Goal: Task Accomplishment & Management: Complete application form

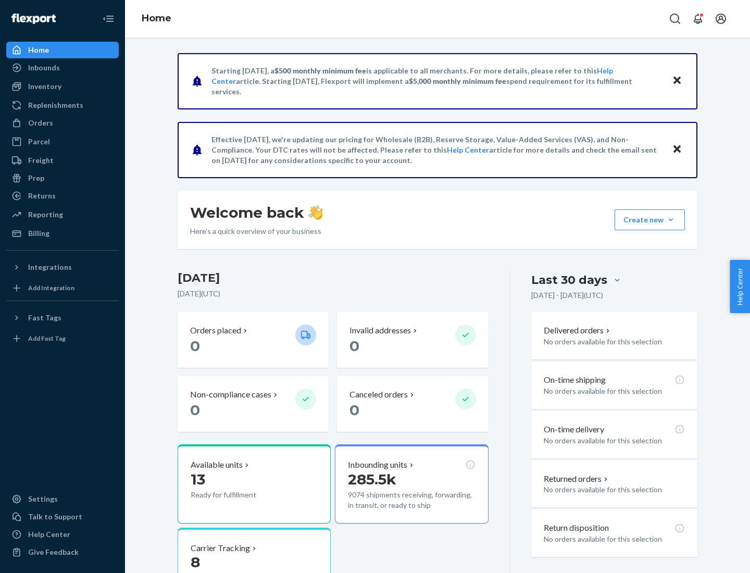
click at [671, 220] on button "Create new Create new inbound Create new order Create new product" at bounding box center [650, 219] width 70 height 21
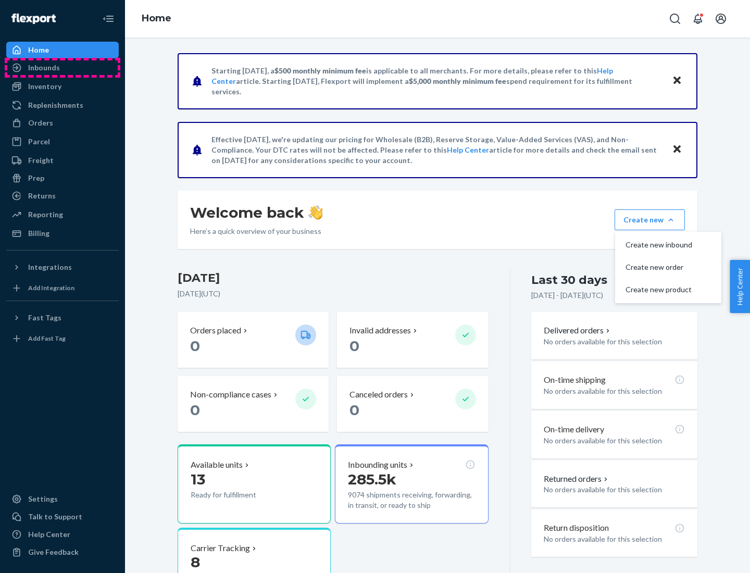
click at [63, 68] on div "Inbounds" at bounding box center [62, 67] width 110 height 15
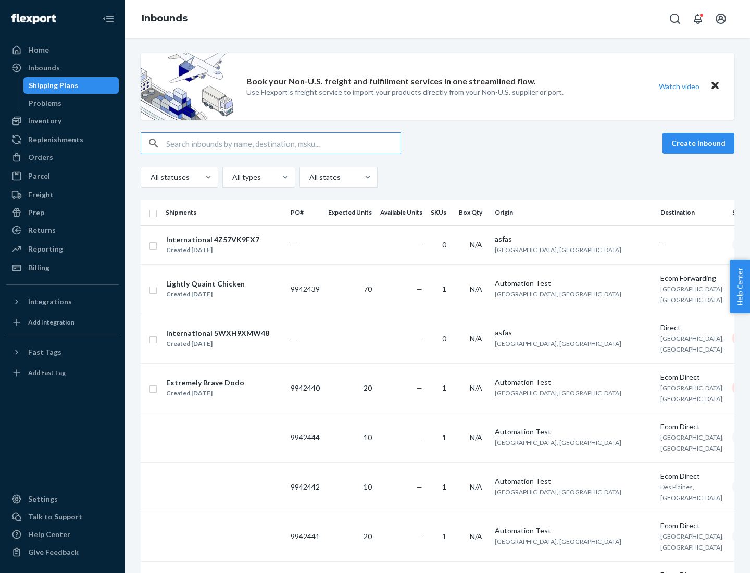
click at [700, 143] on button "Create inbound" at bounding box center [699, 143] width 72 height 21
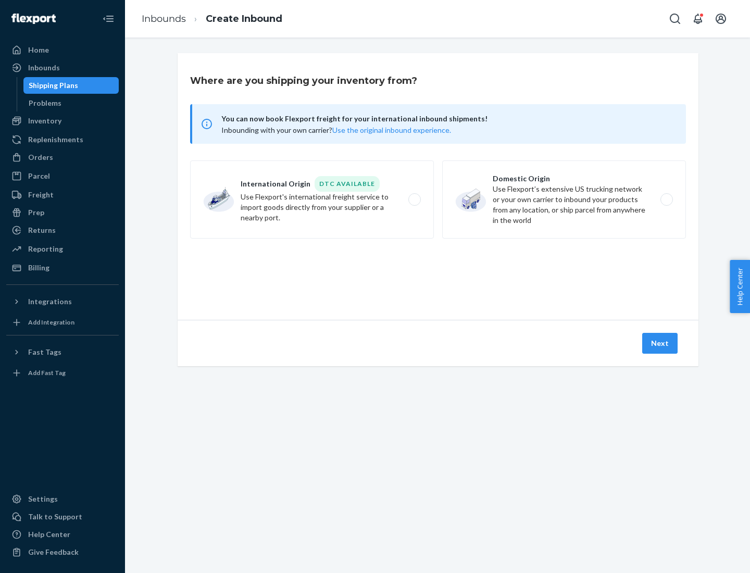
click at [564, 199] on label "Domestic Origin Use Flexport’s extensive US trucking network or your own carrie…" at bounding box center [564, 199] width 244 height 78
click at [666, 199] on input "Domestic Origin Use Flexport’s extensive US trucking network or your own carrie…" at bounding box center [669, 199] width 7 height 7
radio input "true"
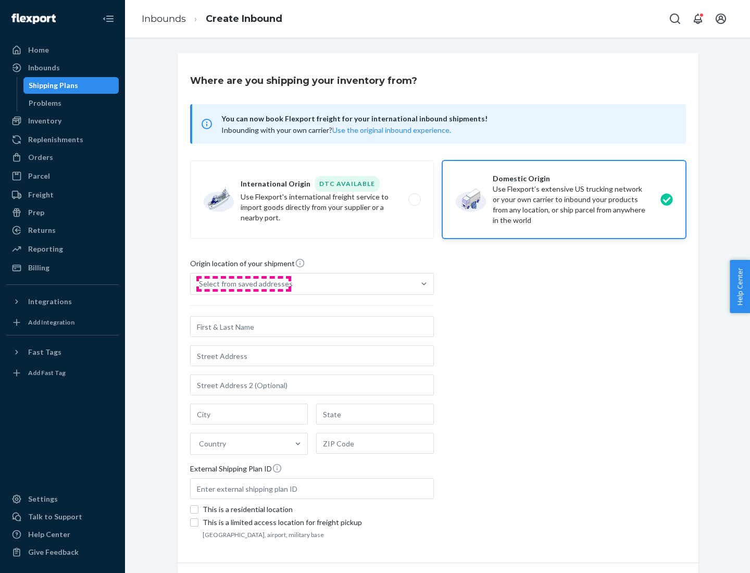
click at [243, 284] on div "Select from saved addresses" at bounding box center [246, 284] width 94 height 10
click at [200, 284] on input "Select from saved addresses" at bounding box center [199, 284] width 1 height 10
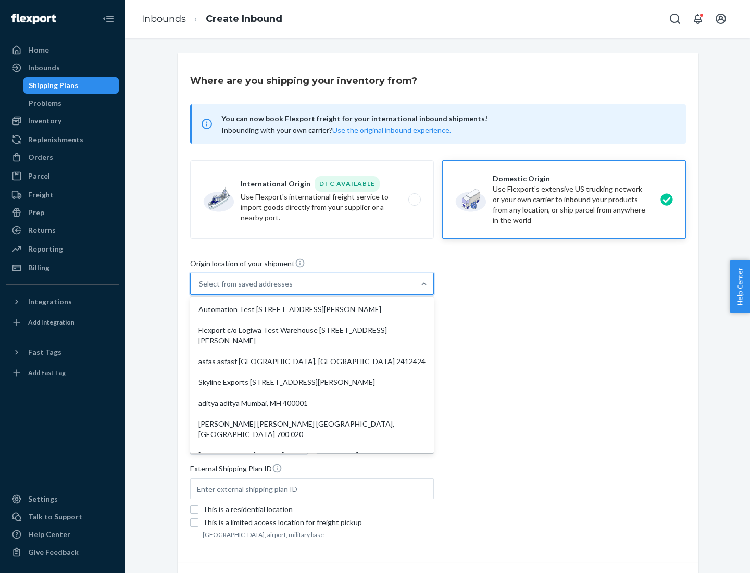
scroll to position [4, 0]
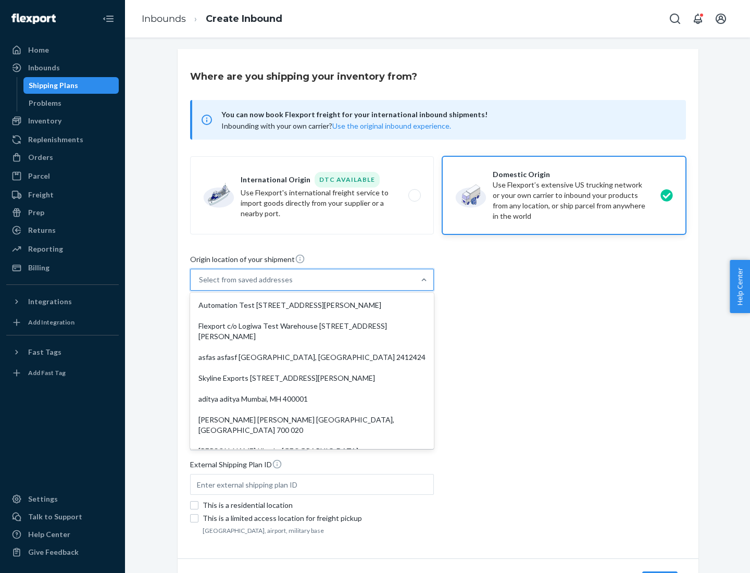
click at [312, 305] on div "Automation Test [STREET_ADDRESS][PERSON_NAME]" at bounding box center [312, 305] width 240 height 21
click at [200, 285] on input "option Automation Test [STREET_ADDRESS][PERSON_NAME]. 9 results available. Use …" at bounding box center [199, 279] width 1 height 10
type input "Automation Test"
type input "9th Floor"
type input "[GEOGRAPHIC_DATA]"
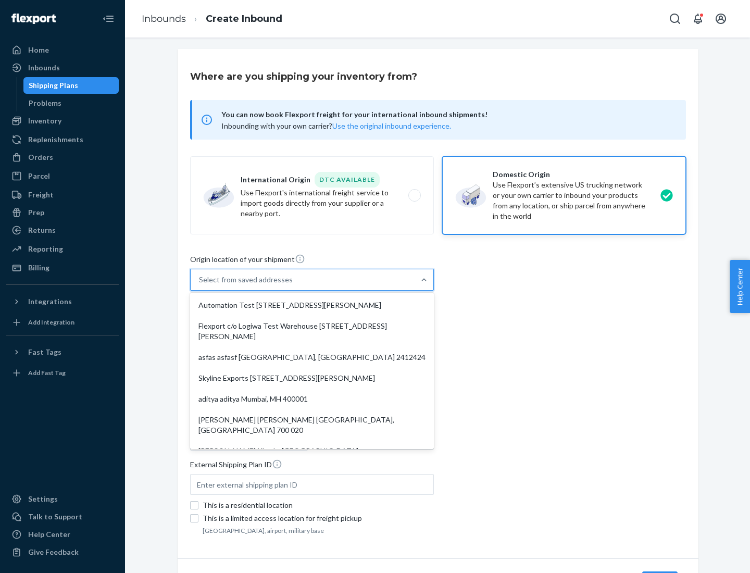
type input "CA"
type input "94104"
type input "[STREET_ADDRESS][PERSON_NAME]"
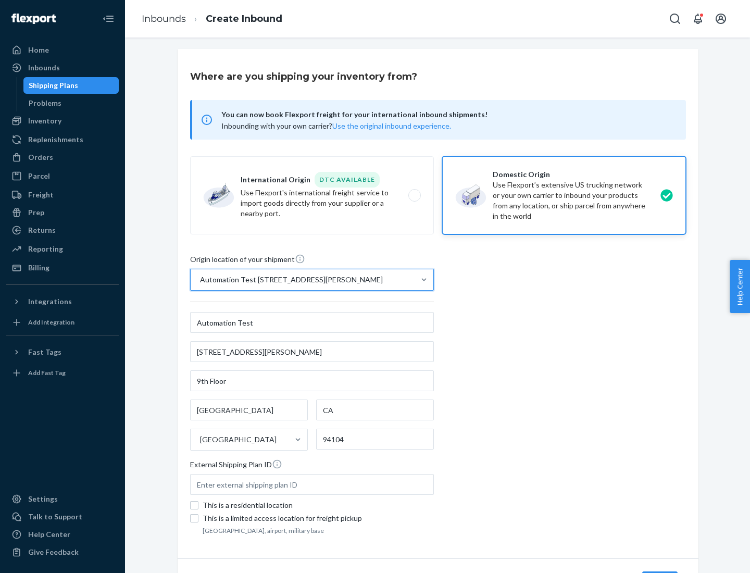
scroll to position [61, 0]
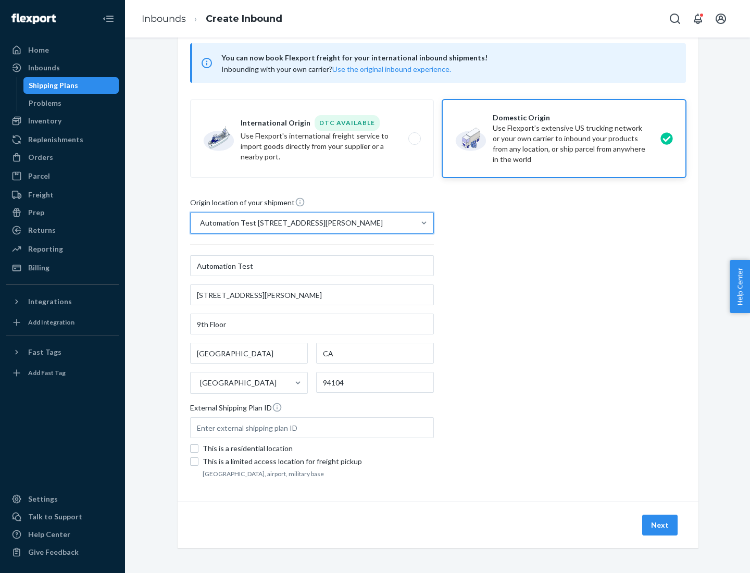
click at [660, 525] on button "Next" at bounding box center [659, 525] width 35 height 21
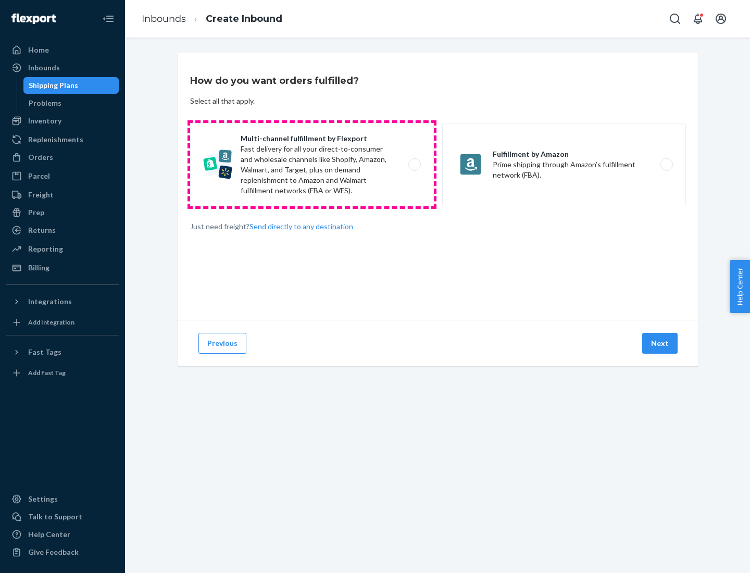
click at [312, 165] on label "Multi-channel fulfillment by Flexport Fast delivery for all your direct-to-cons…" at bounding box center [312, 164] width 244 height 83
click at [414, 165] on input "Multi-channel fulfillment by Flexport Fast delivery for all your direct-to-cons…" at bounding box center [417, 164] width 7 height 7
radio input "true"
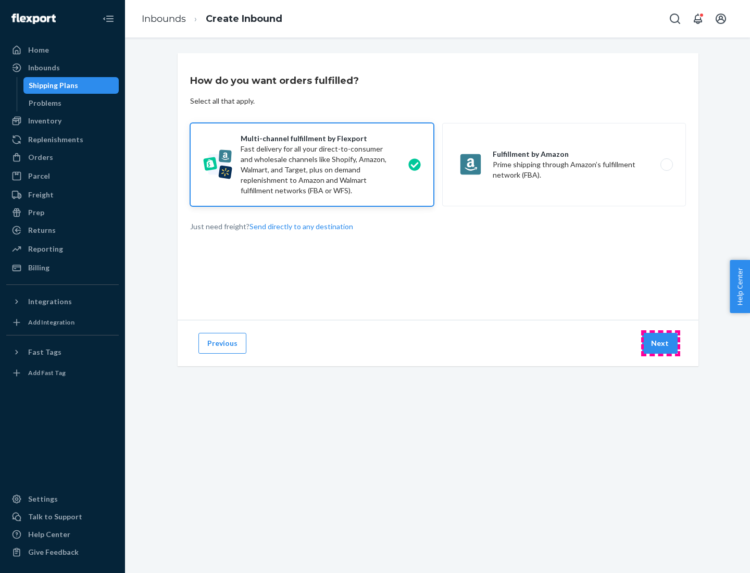
click at [660, 343] on button "Next" at bounding box center [659, 343] width 35 height 21
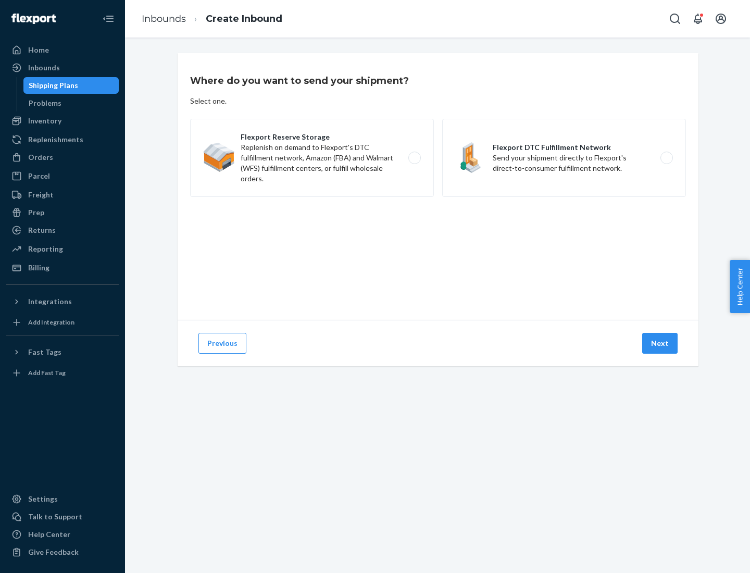
click at [564, 158] on label "Flexport DTC Fulfillment Network Send your shipment directly to Flexport's dire…" at bounding box center [564, 158] width 244 height 78
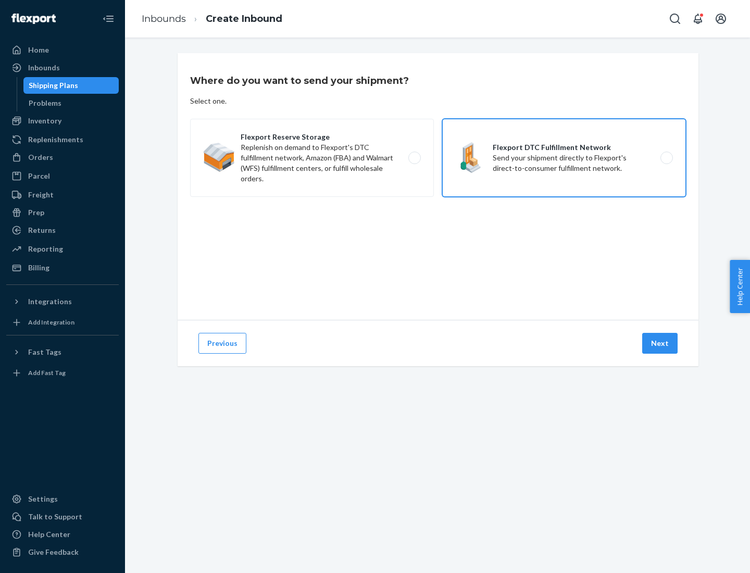
click at [666, 158] on input "Flexport DTC Fulfillment Network Send your shipment directly to Flexport's dire…" at bounding box center [669, 158] width 7 height 7
radio input "true"
click at [660, 343] on button "Next" at bounding box center [659, 343] width 35 height 21
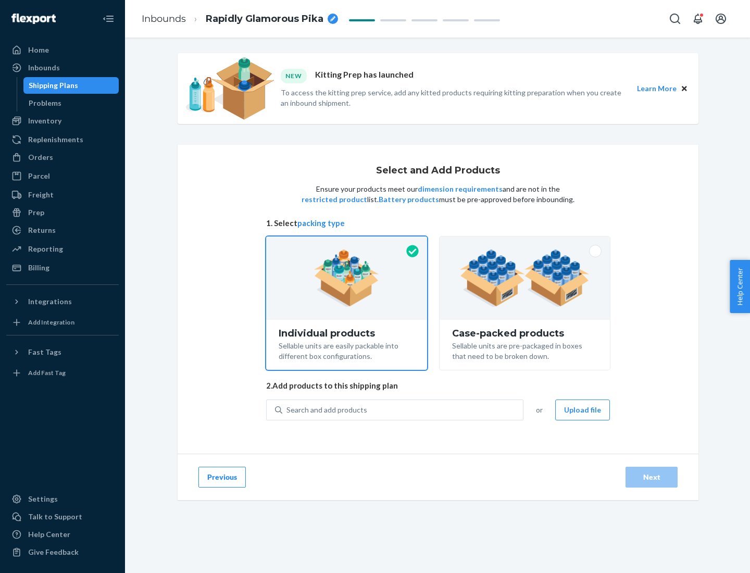
click at [525, 278] on img at bounding box center [525, 277] width 130 height 57
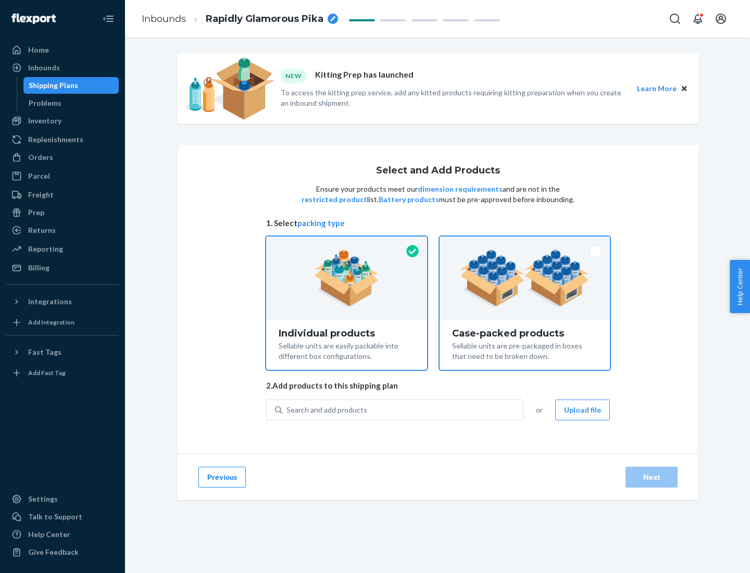
click at [525, 243] on input "Case-packed products Sellable units are pre-packaged in boxes that need to be b…" at bounding box center [524, 239] width 7 height 7
radio input "true"
radio input "false"
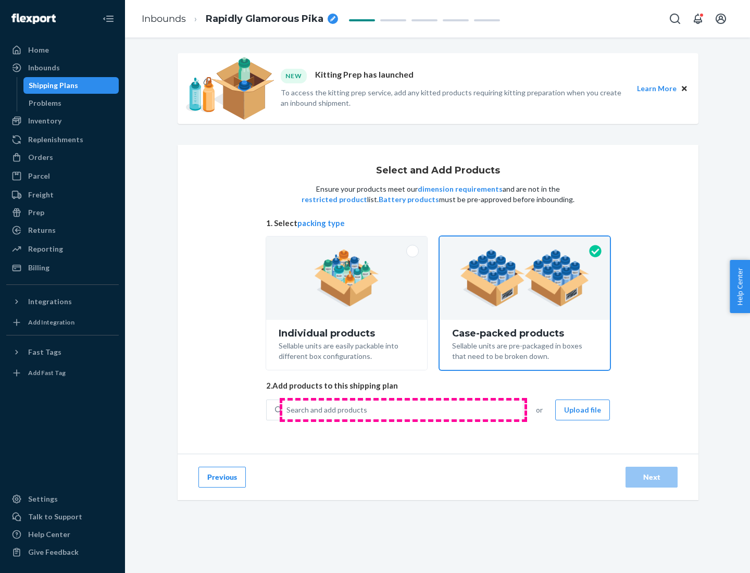
click at [403, 409] on div "Search and add products" at bounding box center [402, 410] width 241 height 19
click at [288, 409] on input "Search and add products" at bounding box center [286, 410] width 1 height 10
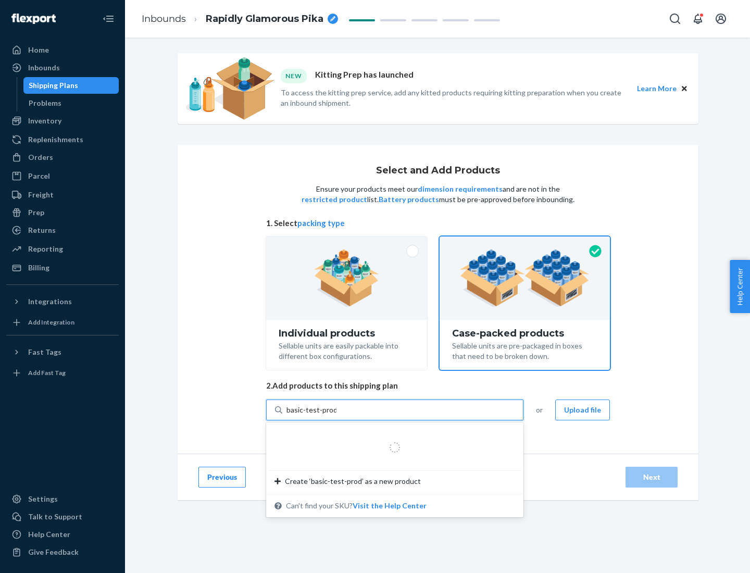
type input "basic-test-product-1"
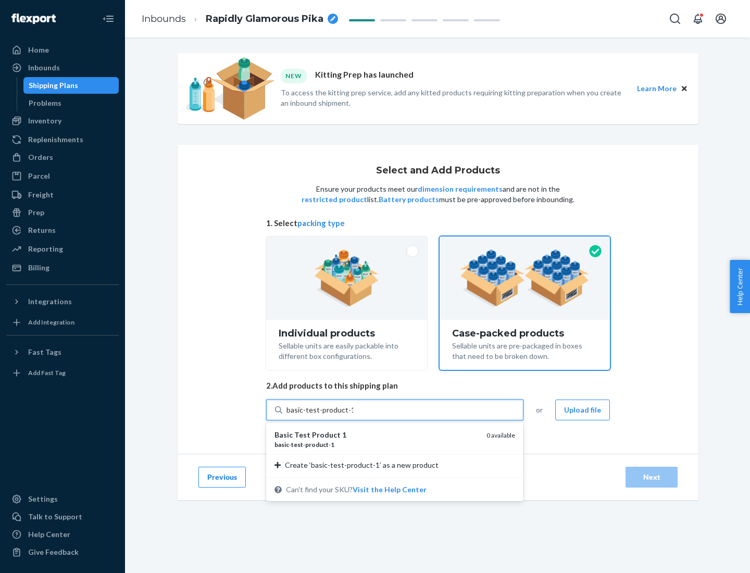
click at [377, 444] on div "basic - test - product - 1" at bounding box center [376, 444] width 204 height 9
click at [353, 415] on input "basic-test-product-1" at bounding box center [319, 410] width 67 height 10
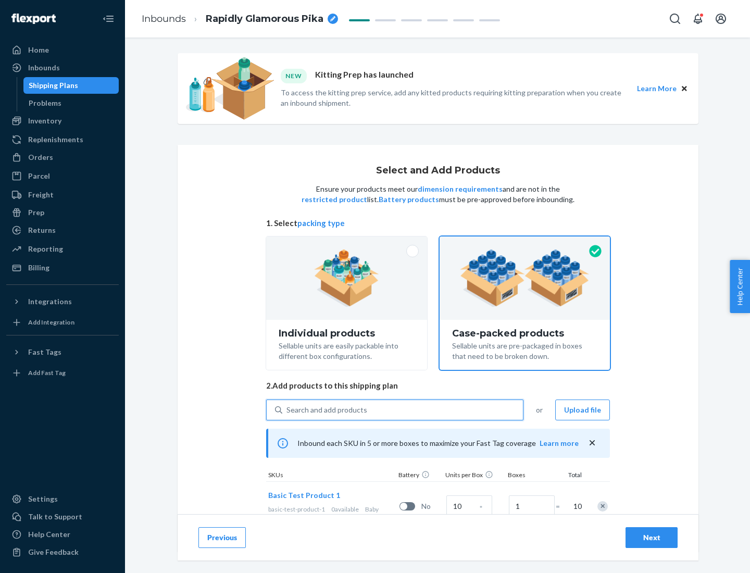
scroll to position [38, 0]
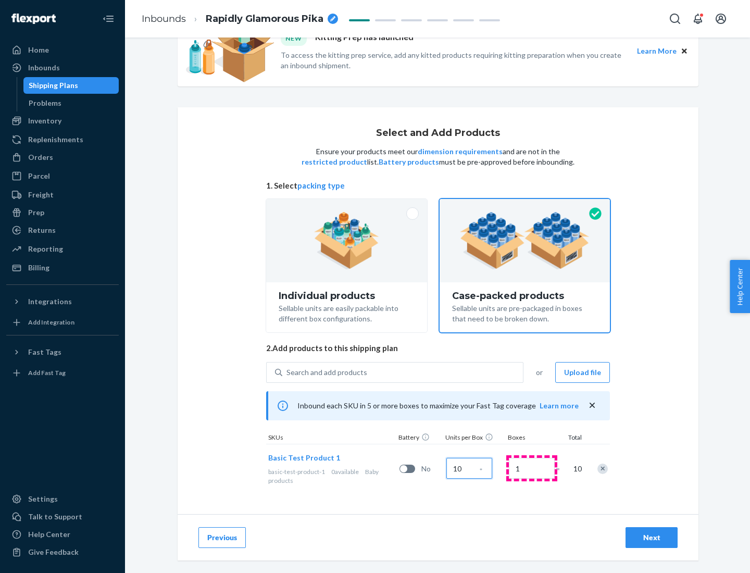
type input "10"
type input "7"
click at [652, 538] on div "Next" at bounding box center [651, 537] width 34 height 10
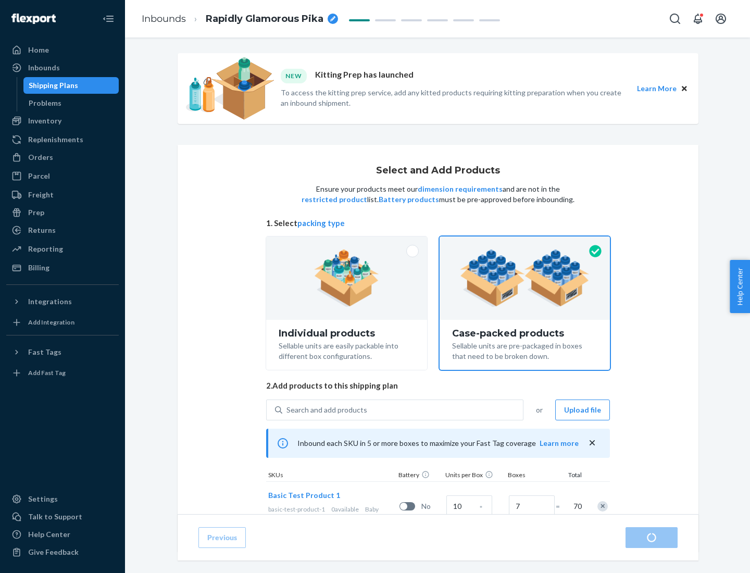
radio input "true"
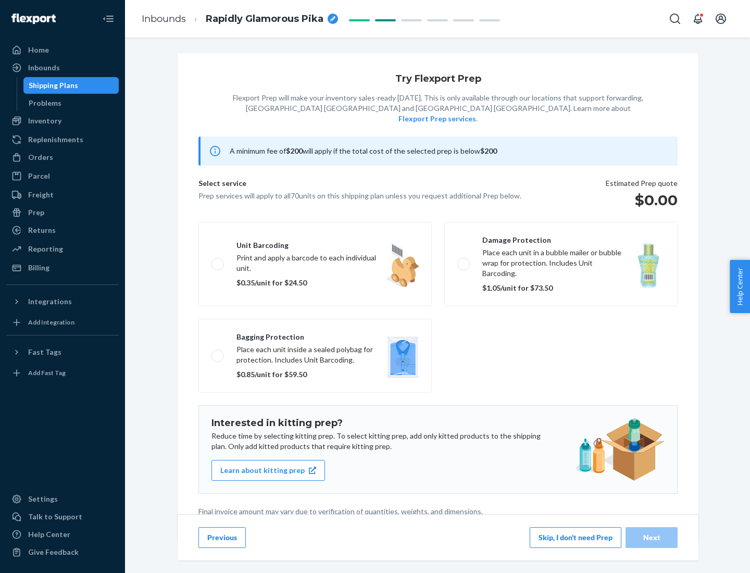
scroll to position [3, 0]
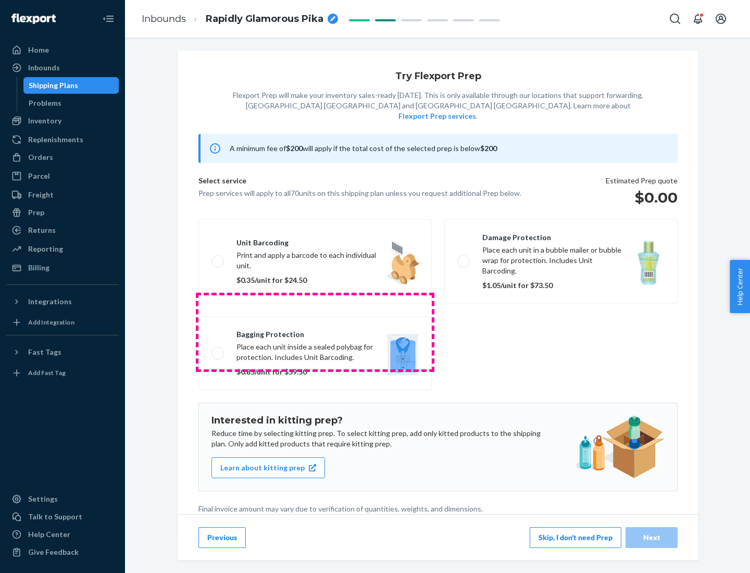
click at [315, 332] on label "Bagging protection Place each unit inside a sealed polybag for protection. Incl…" at bounding box center [314, 353] width 233 height 74
click at [218, 349] on input "Bagging protection Place each unit inside a sealed polybag for protection. Incl…" at bounding box center [214, 352] width 7 height 7
checkbox input "true"
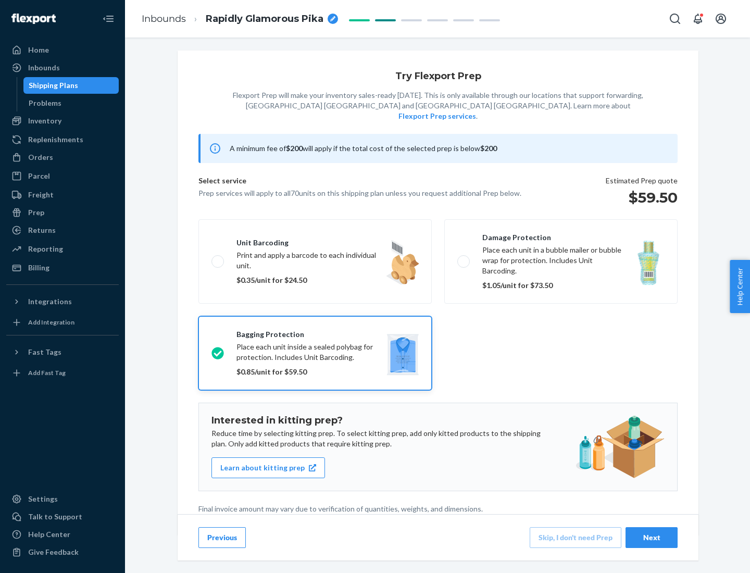
click at [652, 537] on div "Next" at bounding box center [651, 537] width 34 height 10
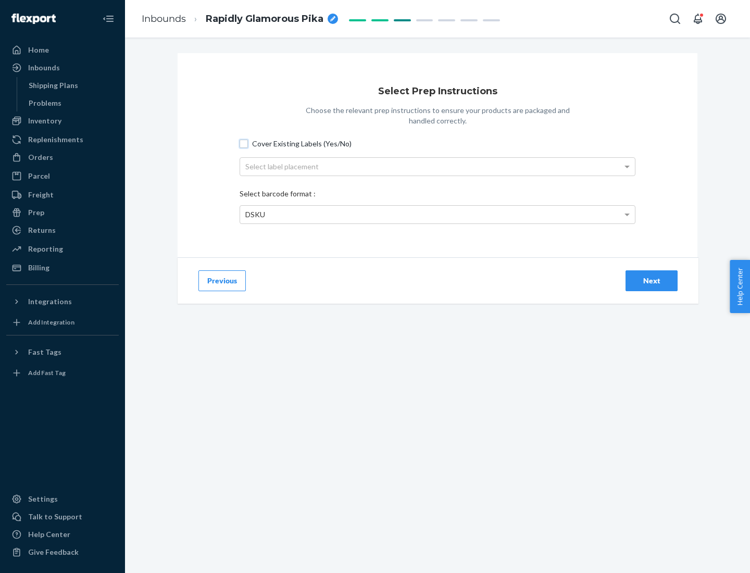
click at [244, 143] on input "Cover Existing Labels (Yes/No)" at bounding box center [244, 144] width 8 height 8
checkbox input "true"
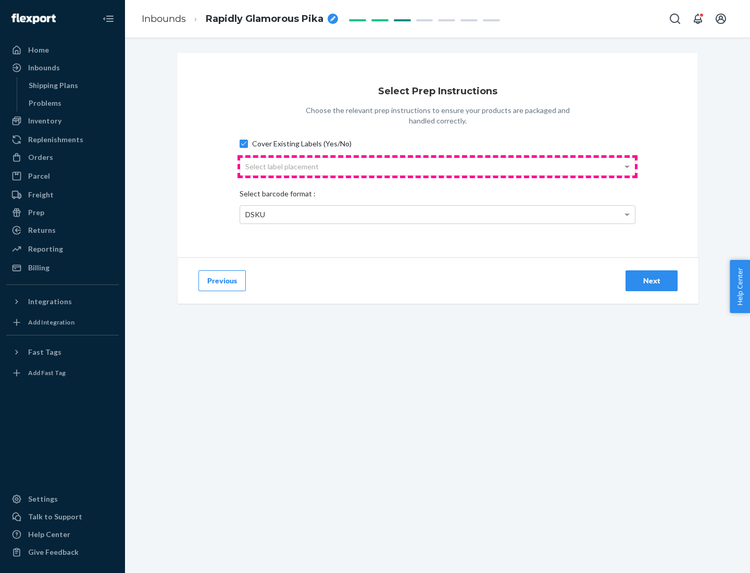
click at [438, 166] on div "Select label placement" at bounding box center [437, 167] width 395 height 18
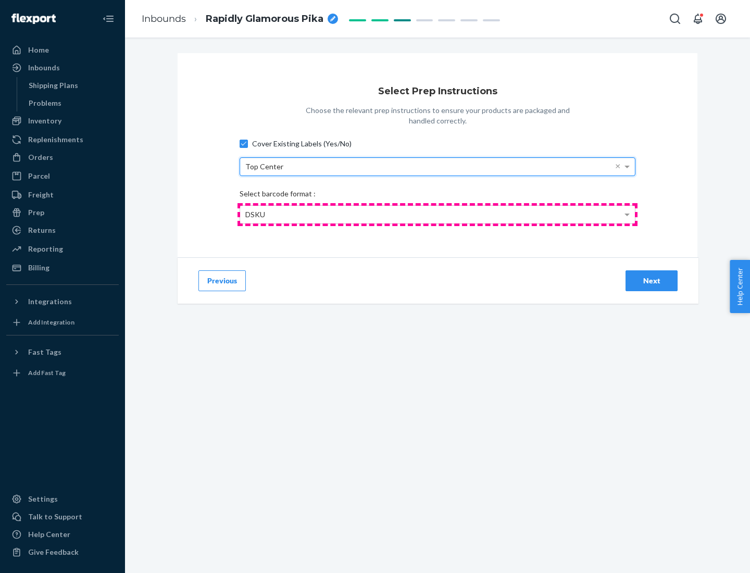
click at [438, 214] on div "DSKU" at bounding box center [437, 215] width 395 height 18
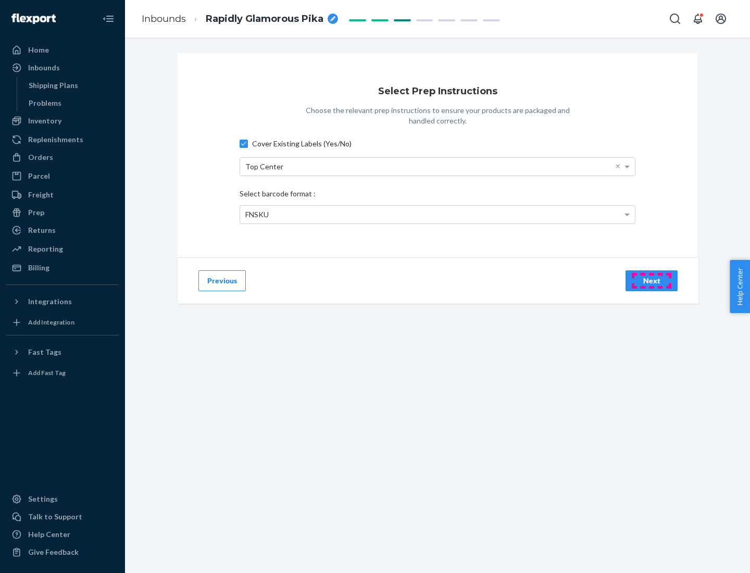
click at [652, 280] on div "Next" at bounding box center [651, 281] width 34 height 10
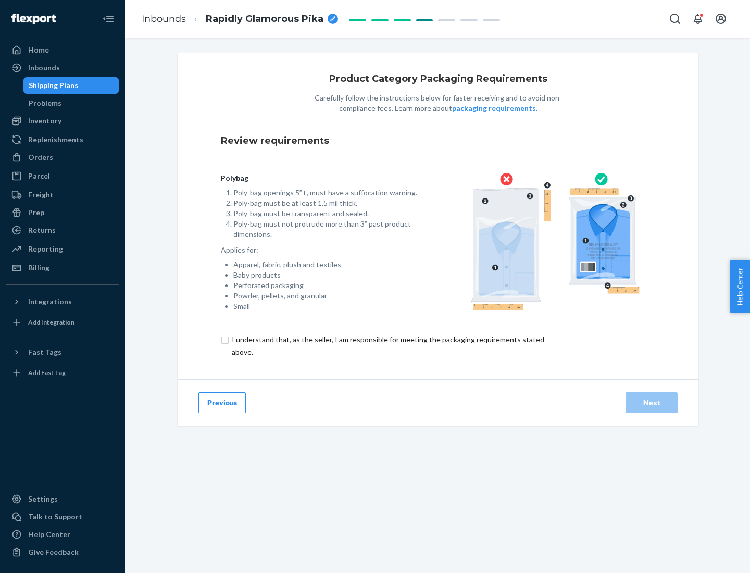
click at [387, 345] on input "checkbox" at bounding box center [394, 345] width 346 height 25
checkbox input "true"
click at [652, 402] on div "Next" at bounding box center [651, 402] width 34 height 10
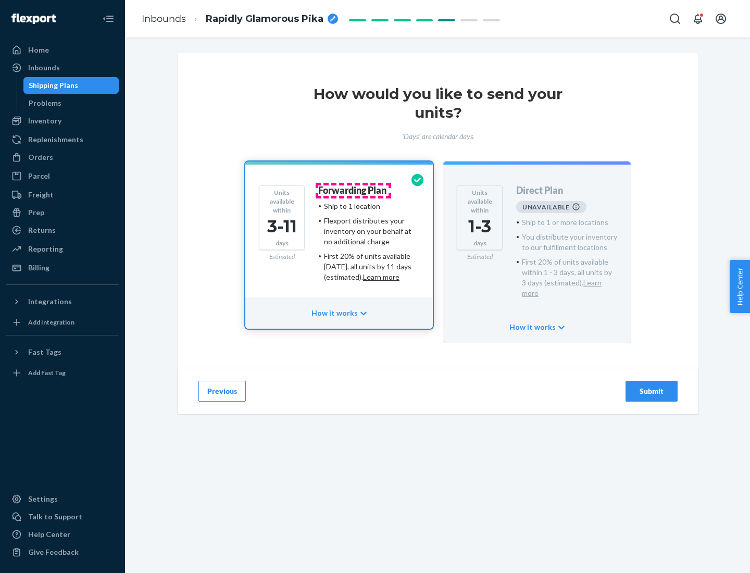
click at [353, 190] on h4 "Forwarding Plan" at bounding box center [352, 190] width 68 height 10
click at [652, 386] on div "Submit" at bounding box center [651, 391] width 34 height 10
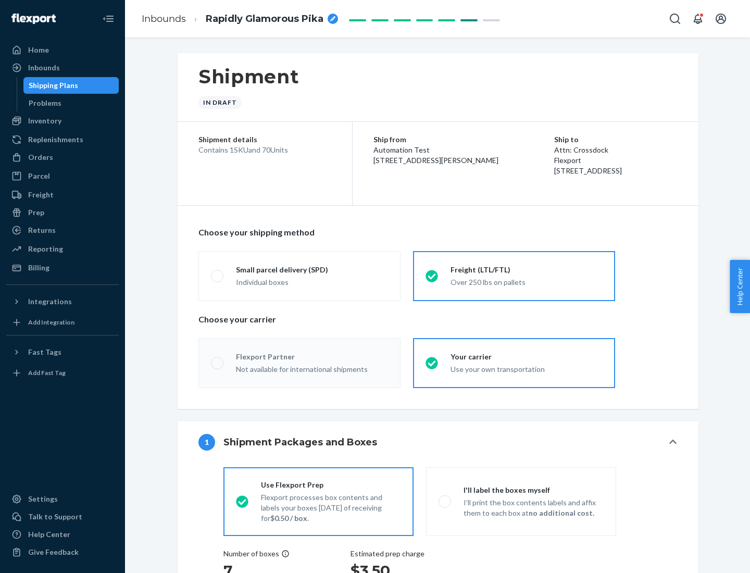
radio input "true"
radio input "false"
radio input "true"
radio input "false"
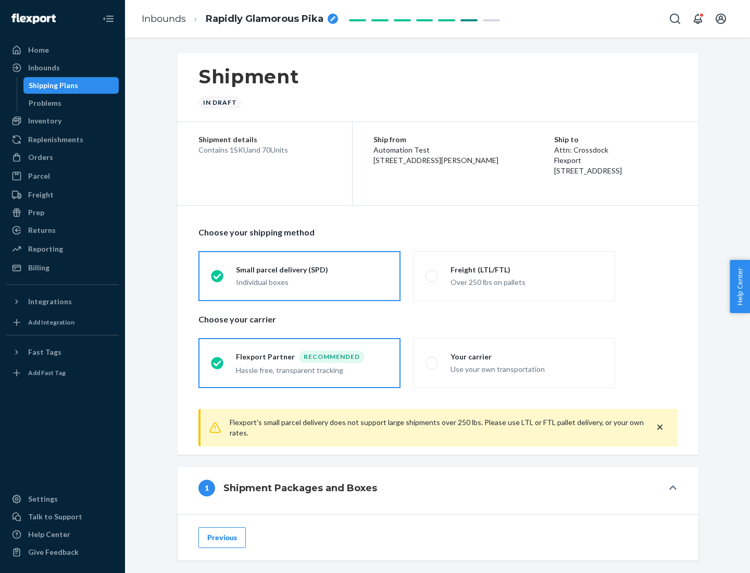
click at [312, 282] on div "Individual boxes" at bounding box center [312, 282] width 152 height 10
click at [218, 279] on input "Small parcel delivery (SPD) Individual boxes" at bounding box center [214, 275] width 7 height 7
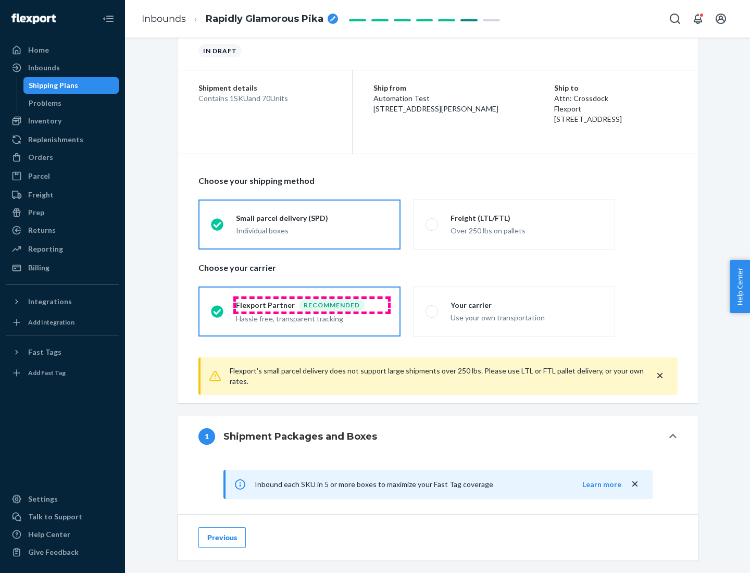
click at [312, 305] on div "Recommended" at bounding box center [332, 305] width 66 height 13
click at [218, 308] on input "Flexport Partner Recommended Hassle free, transparent tracking" at bounding box center [214, 311] width 7 height 7
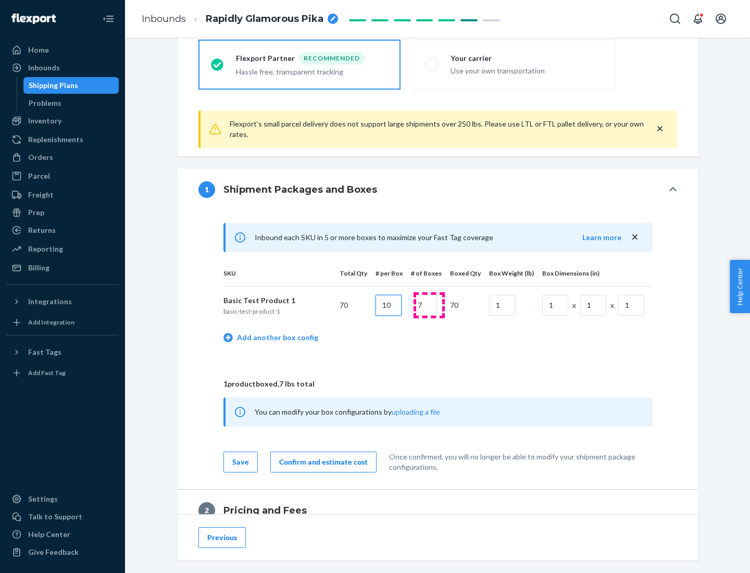
type input "10"
type input "7"
type input "1"
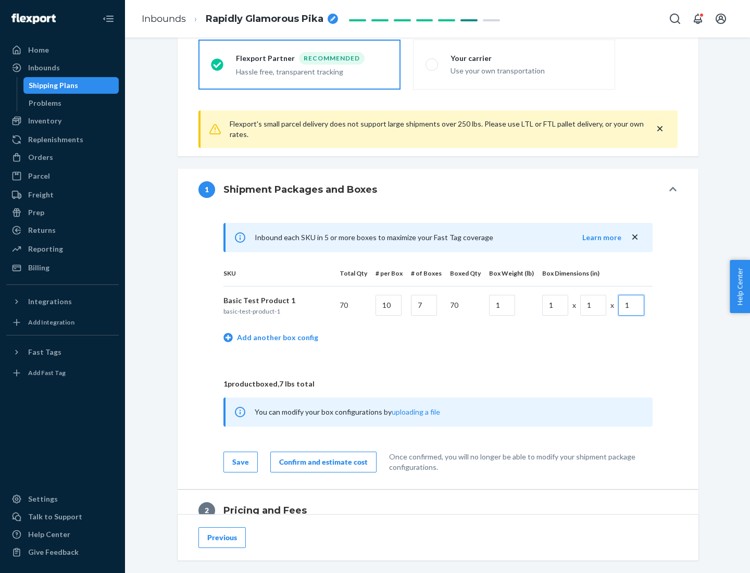
scroll to position [455, 0]
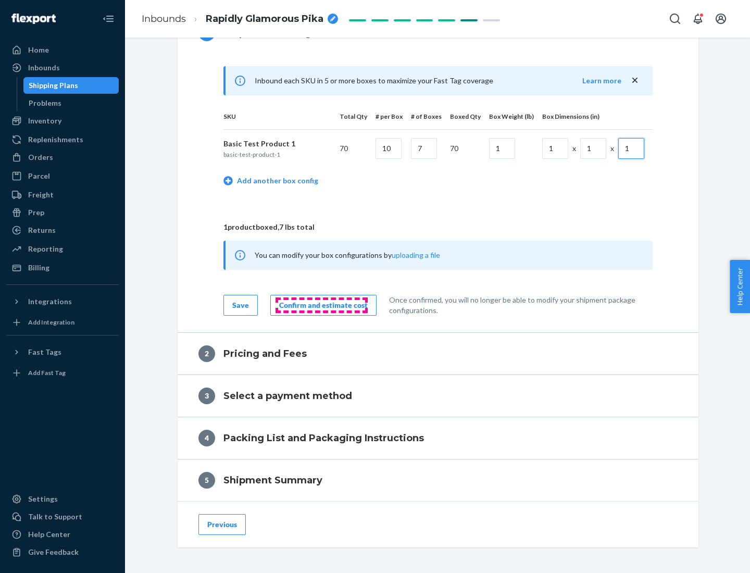
type input "1"
click at [321, 305] on div "Confirm and estimate cost" at bounding box center [323, 305] width 89 height 10
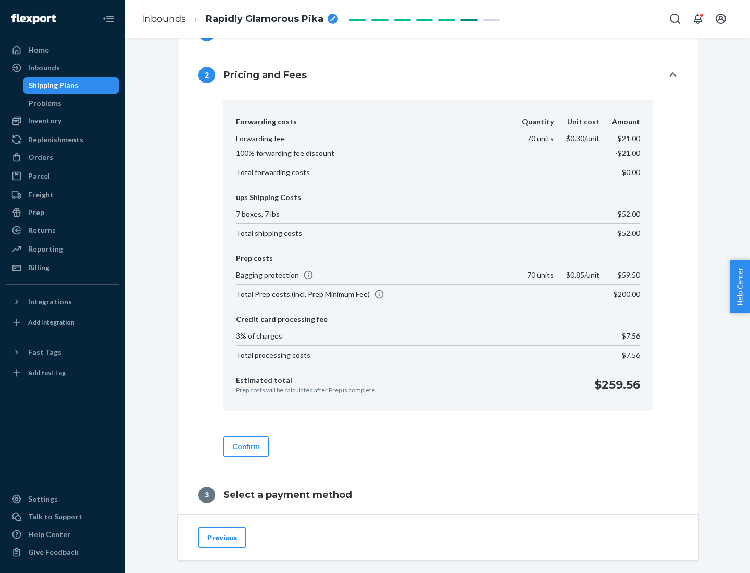
scroll to position [596, 0]
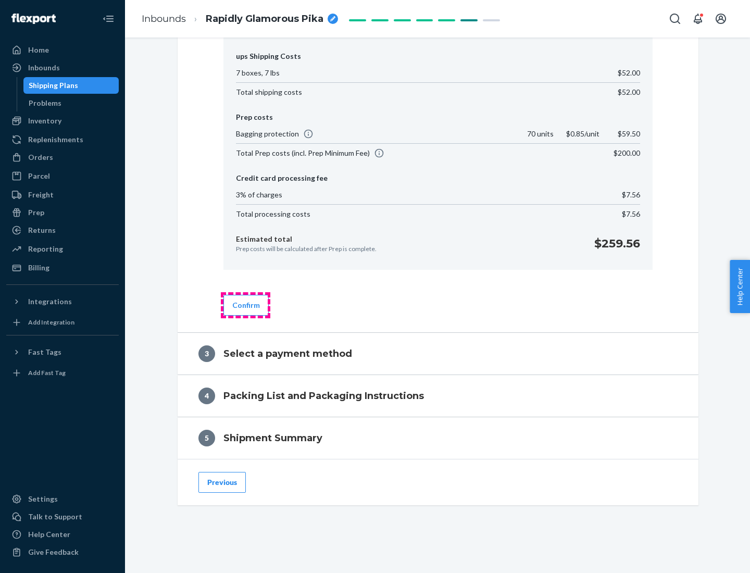
click at [245, 305] on button "Confirm" at bounding box center [245, 305] width 45 height 21
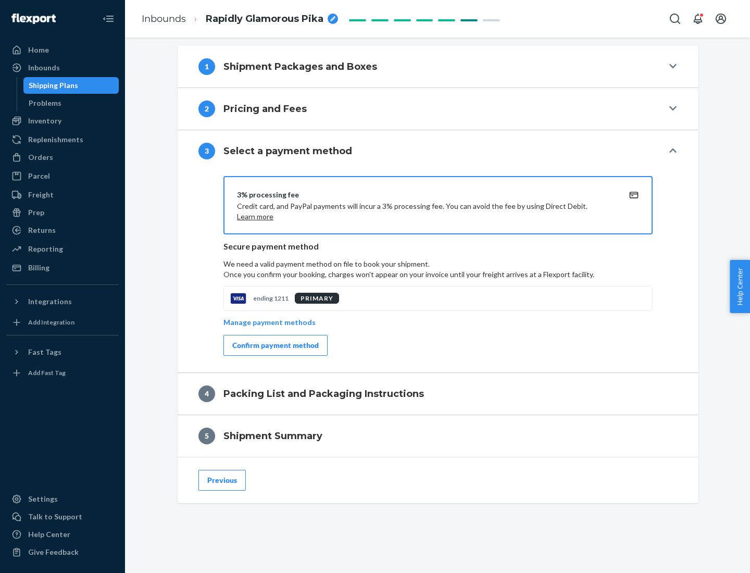
scroll to position [421, 0]
click at [274, 345] on div "Confirm payment method" at bounding box center [275, 345] width 86 height 10
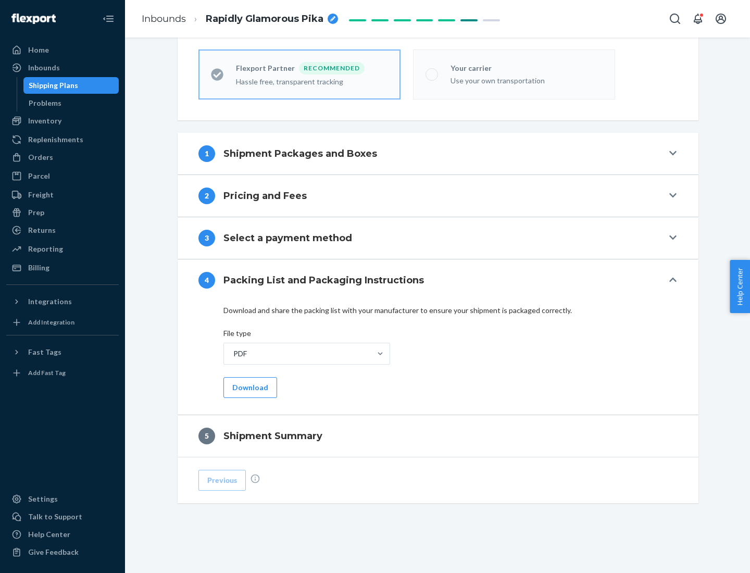
scroll to position [289, 0]
click at [249, 387] on button "Download" at bounding box center [250, 387] width 54 height 21
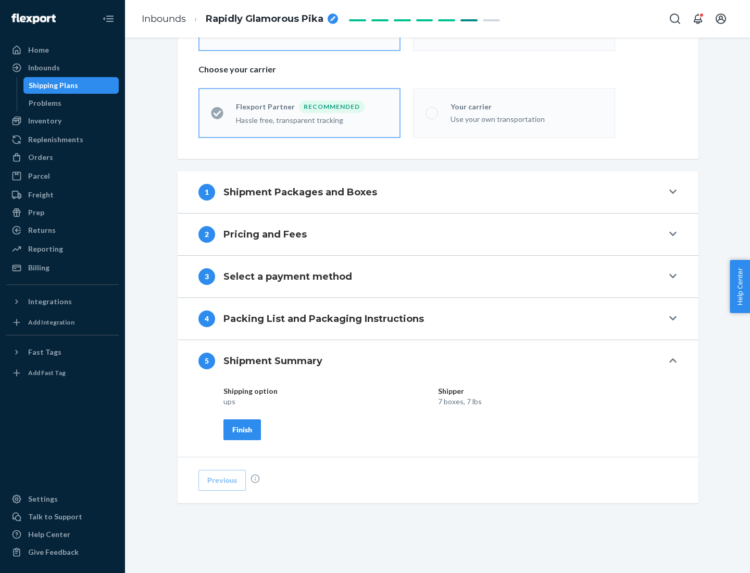
scroll to position [250, 0]
